Goal: Task Accomplishment & Management: Manage account settings

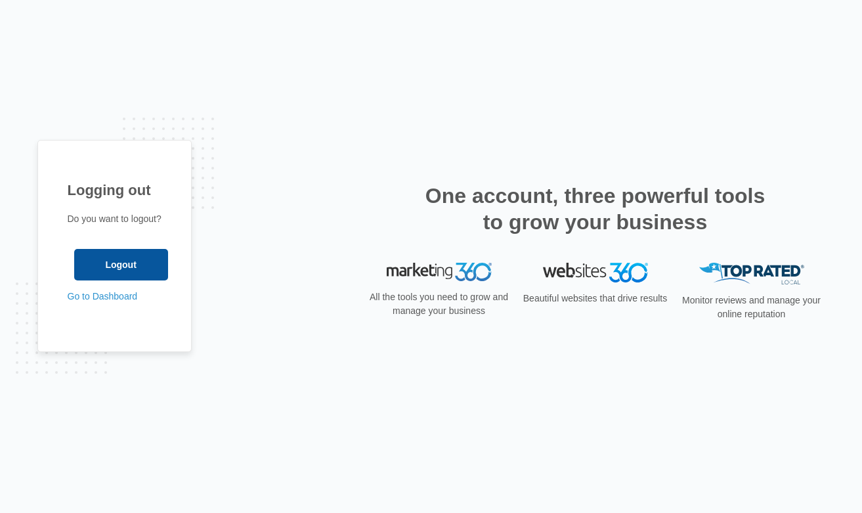
click at [138, 257] on input "Logout" at bounding box center [121, 265] width 94 height 32
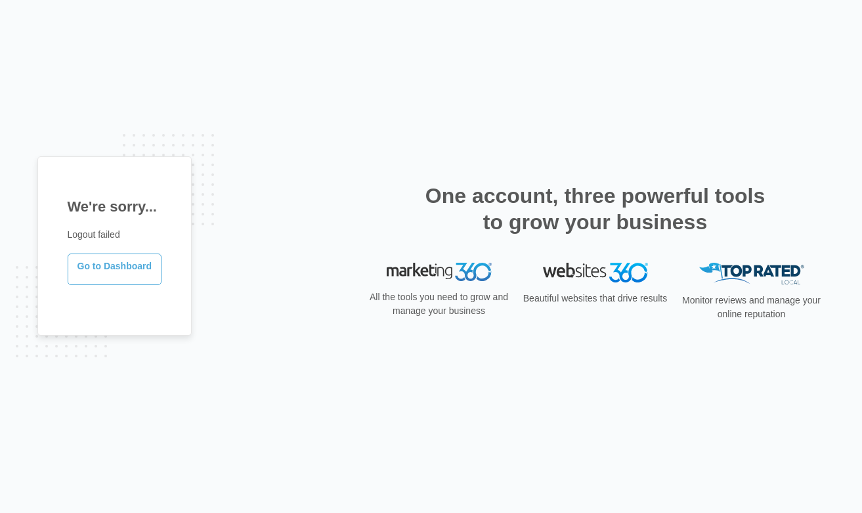
click at [129, 268] on link "Go to Dashboard" at bounding box center [115, 269] width 95 height 32
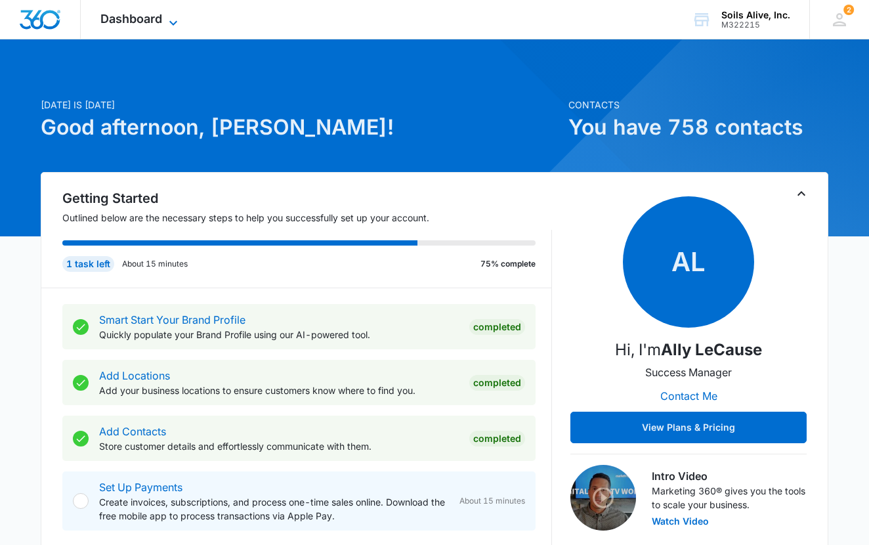
click at [148, 14] on span "Dashboard" at bounding box center [131, 19] width 62 height 14
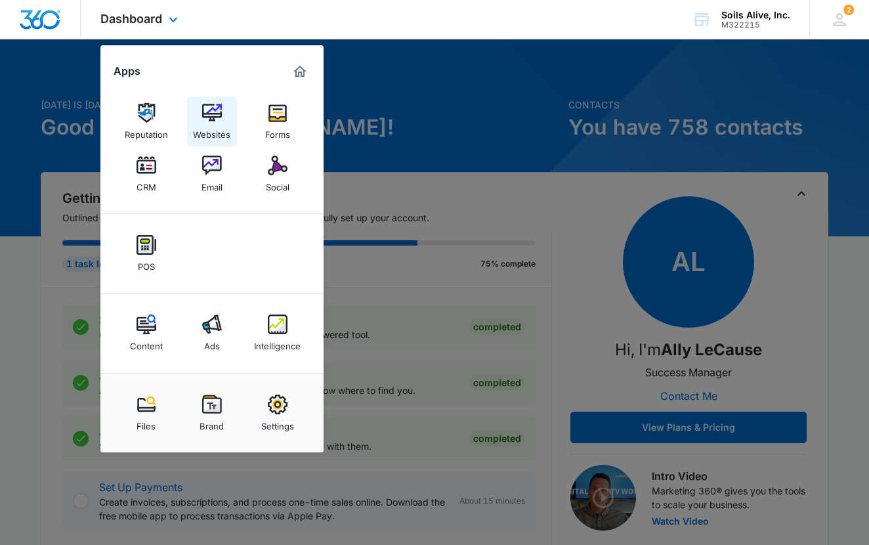
click at [211, 116] on img at bounding box center [212, 113] width 20 height 20
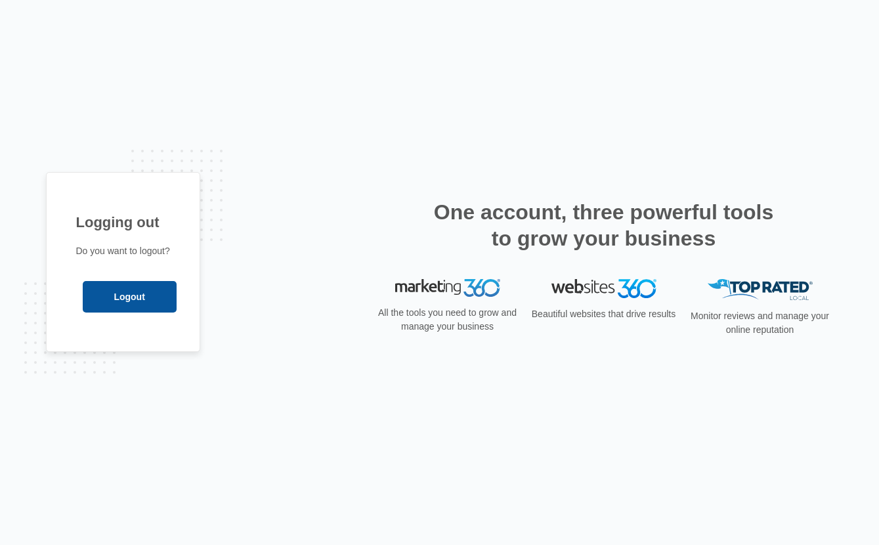
click at [148, 296] on input "Logout" at bounding box center [130, 297] width 94 height 32
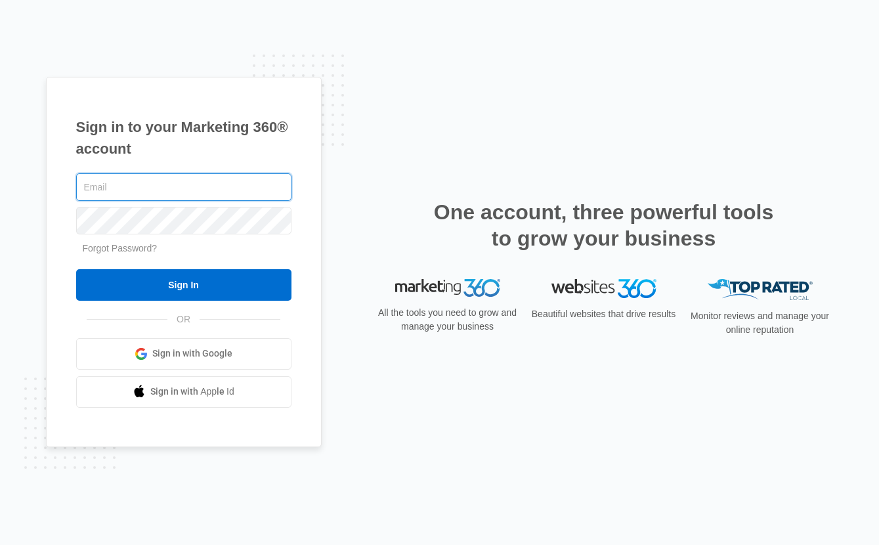
click at [136, 179] on input "text" at bounding box center [183, 187] width 215 height 28
click at [455, 184] on div "Sign in to your Marketing 360® account Forgot Password? Sign In OR" at bounding box center [440, 272] width 788 height 391
click at [242, 184] on input "text" at bounding box center [183, 187] width 215 height 28
type input "ben@soilsalive.com"
click at [76, 269] on input "Sign In" at bounding box center [183, 285] width 215 height 32
